Goal: Transaction & Acquisition: Subscribe to service/newsletter

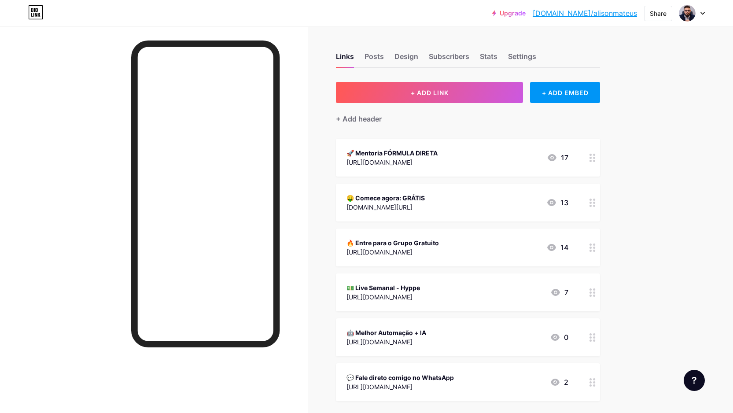
click at [698, 15] on div at bounding box center [692, 13] width 26 height 16
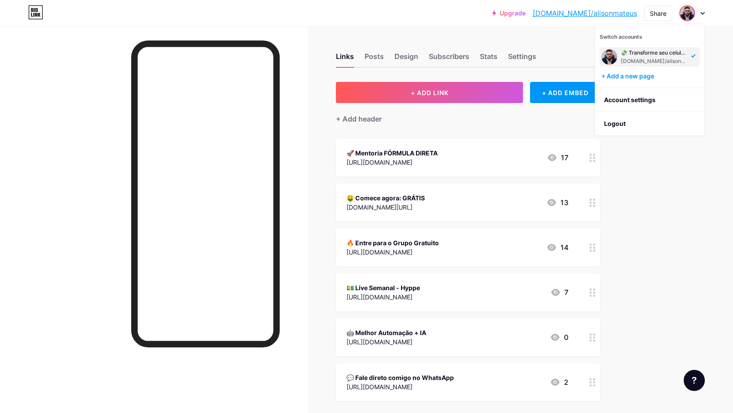
click at [320, 39] on div "Links Posts Design Subscribers Stats Settings + ADD LINK + ADD EMBED + Add head…" at bounding box center [318, 264] width 637 height 477
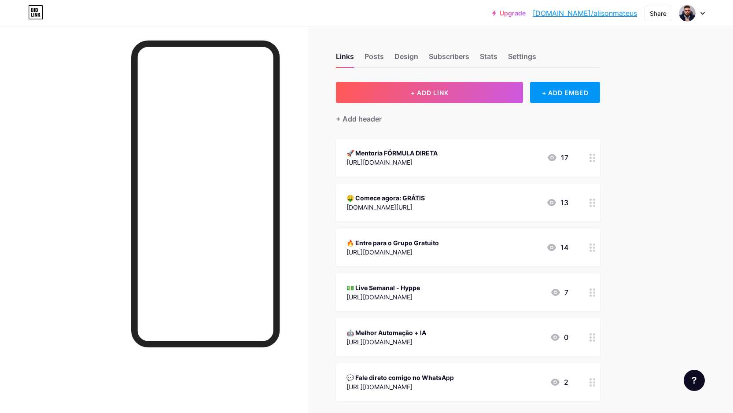
click at [526, 15] on link "Upgrade" at bounding box center [508, 13] width 33 height 7
click at [650, 67] on div "Upgrade [DOMAIN_NAME]/alison... [DOMAIN_NAME]/alisonmateus Share Switch account…" at bounding box center [366, 252] width 733 height 504
click at [701, 12] on icon at bounding box center [703, 13] width 4 height 2
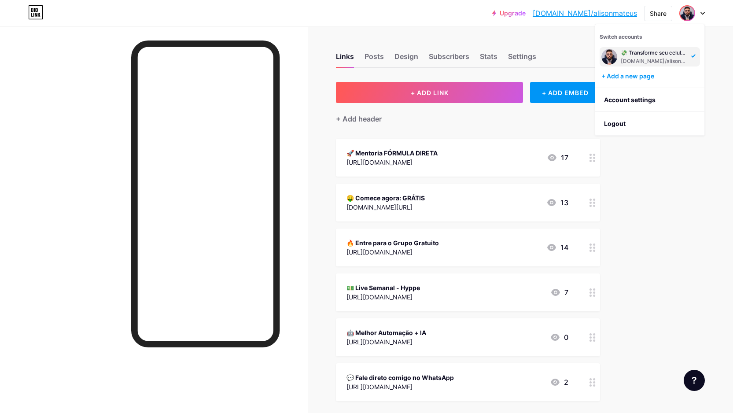
click at [635, 77] on div "+ Add a new page" at bounding box center [650, 76] width 99 height 9
